Goal: Check status: Check status

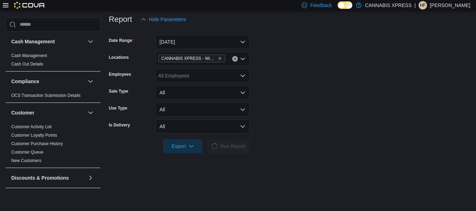
scroll to position [87, 0]
